Goal: Find specific page/section: Find specific page/section

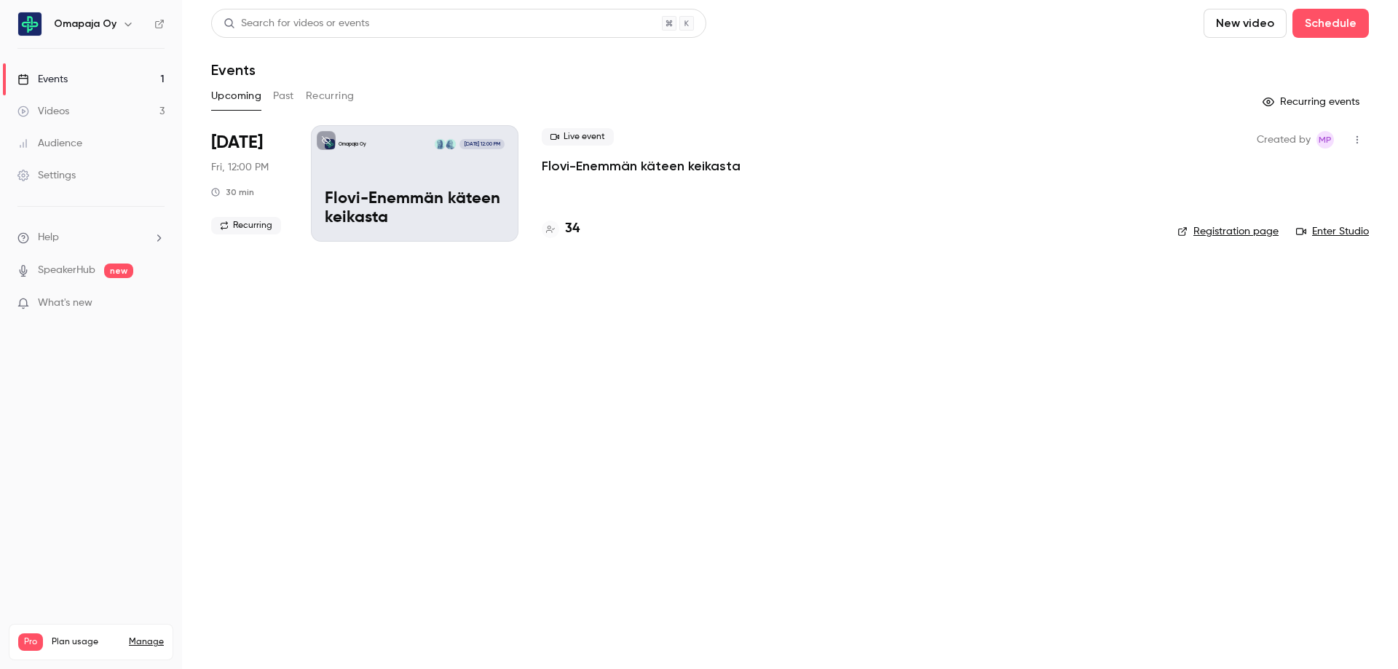
click at [574, 227] on h4 "34" at bounding box center [572, 229] width 15 height 20
